Goal: Task Accomplishment & Management: Manage account settings

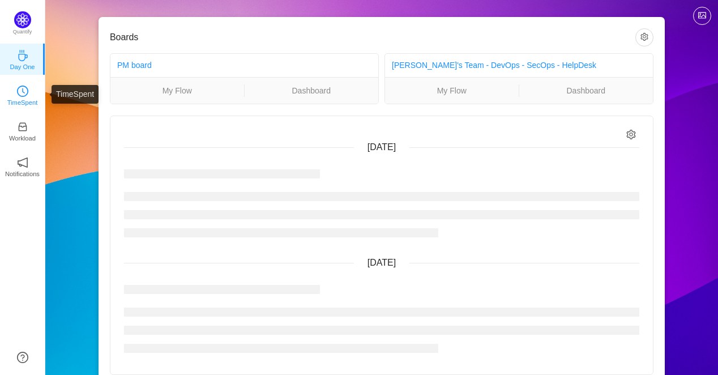
click at [27, 92] on icon "icon: clock-circle" at bounding box center [22, 91] width 11 height 11
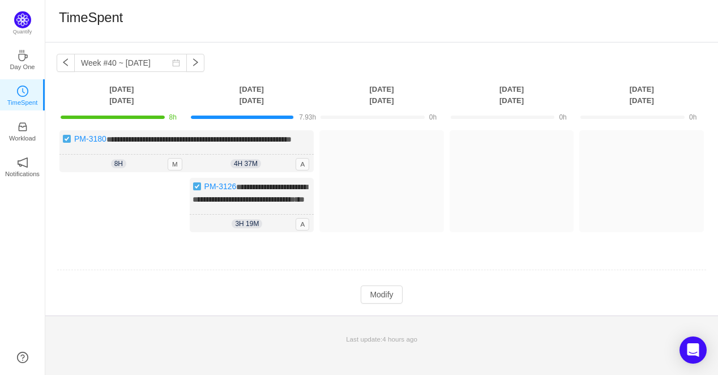
click at [133, 256] on td "**********" at bounding box center [382, 191] width 650 height 130
click at [388, 304] on button "Modify" at bounding box center [381, 295] width 41 height 18
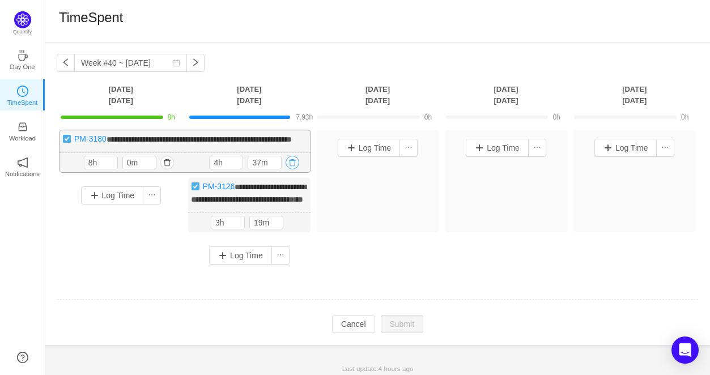
click at [292, 169] on button "button" at bounding box center [293, 163] width 14 height 14
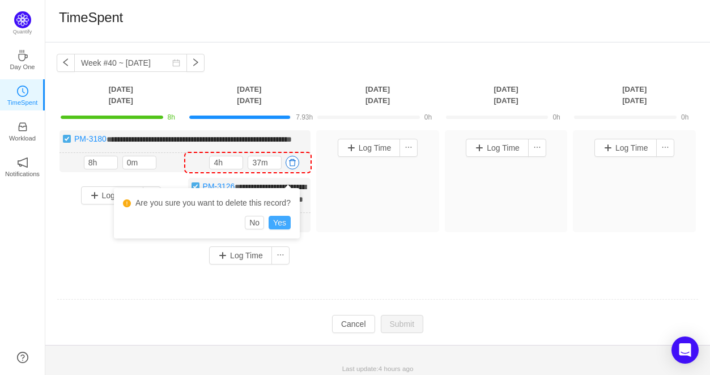
click at [281, 223] on button "Yes" at bounding box center [280, 223] width 22 height 14
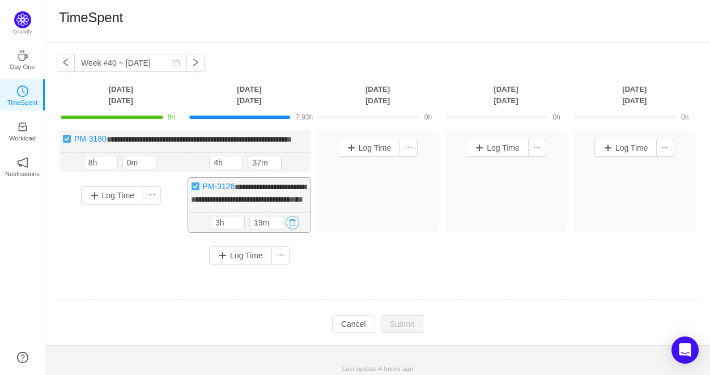
click at [296, 229] on button "button" at bounding box center [293, 223] width 14 height 14
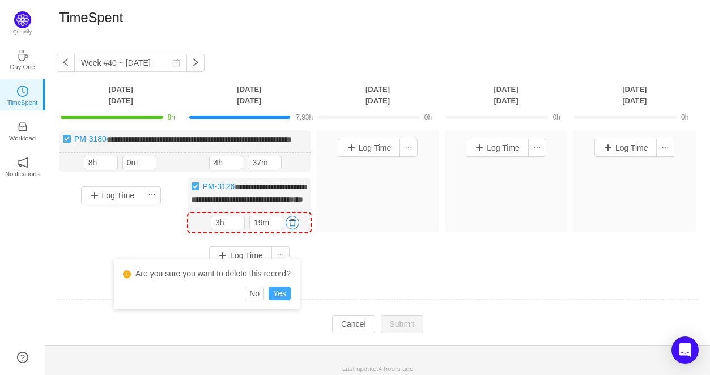
click at [276, 293] on button "Yes" at bounding box center [280, 294] width 22 height 14
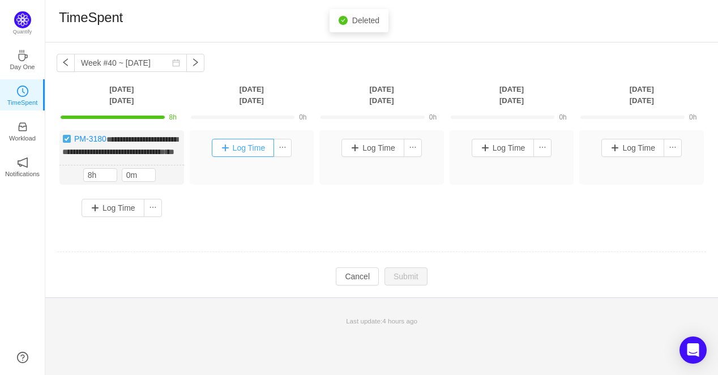
click at [245, 148] on button "Log Time" at bounding box center [243, 148] width 63 height 18
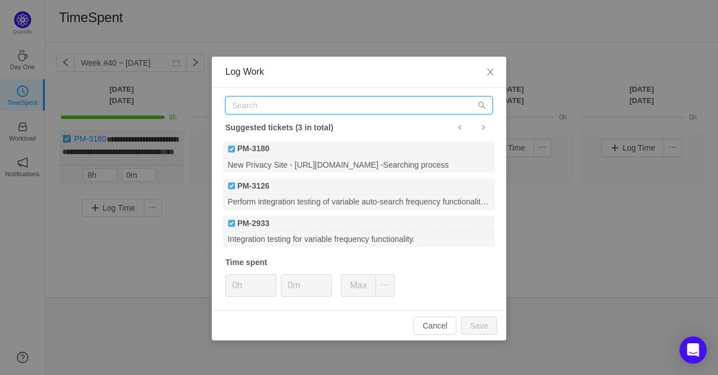
click at [299, 102] on input "text" at bounding box center [358, 105] width 267 height 18
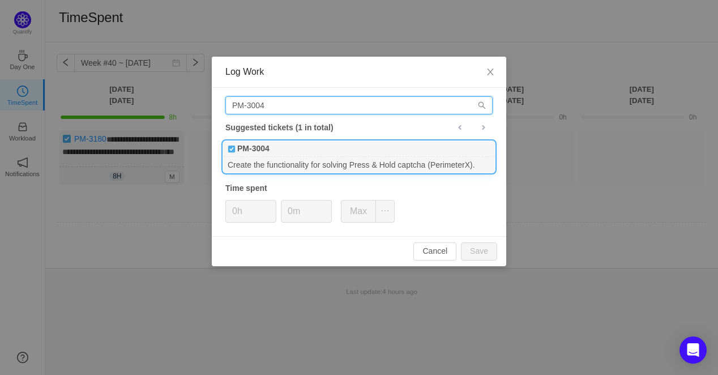
type input "PM-3004"
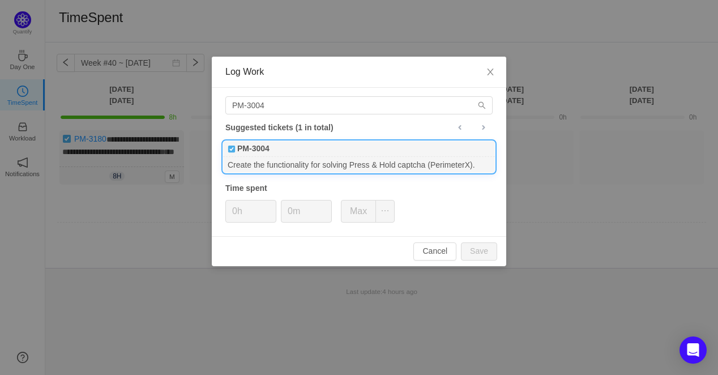
click at [317, 157] on div "Create the functionality for solving Press & Hold captcha (PerimeterX)." at bounding box center [359, 164] width 272 height 15
click at [362, 211] on button "Max" at bounding box center [358, 211] width 35 height 23
click at [482, 248] on button "Save" at bounding box center [479, 251] width 36 height 18
type input "0h"
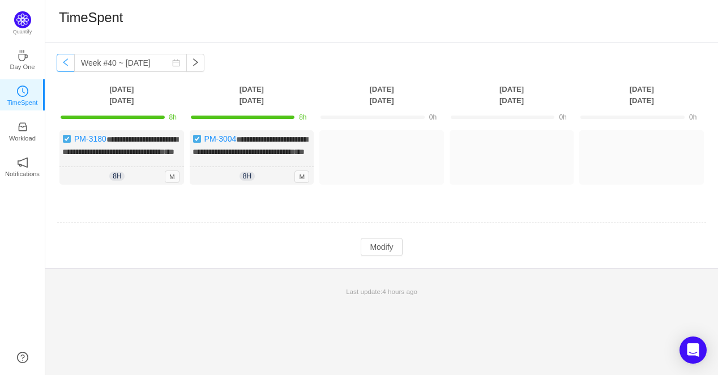
click at [64, 70] on button "button" at bounding box center [66, 63] width 18 height 18
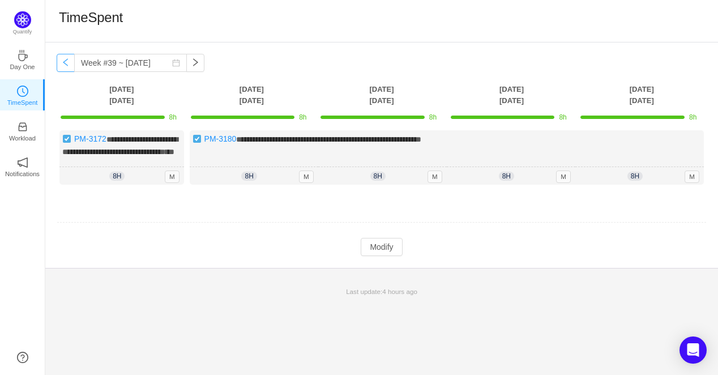
click at [59, 69] on button "button" at bounding box center [66, 63] width 18 height 18
type input "Week #38 ~ [DATE]"
